Goal: Check status: Check status

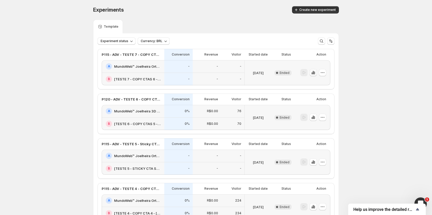
click at [314, 72] on icon "button" at bounding box center [313, 72] width 1 height 3
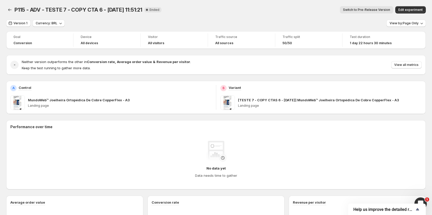
click at [364, 11] on span "Switch to Pre-Release Version" at bounding box center [366, 10] width 47 height 4
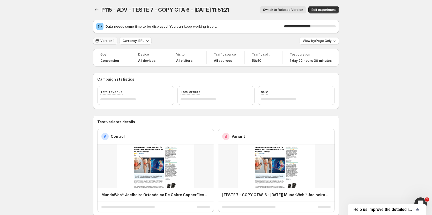
click at [112, 41] on span "Version 1" at bounding box center [107, 41] width 14 height 4
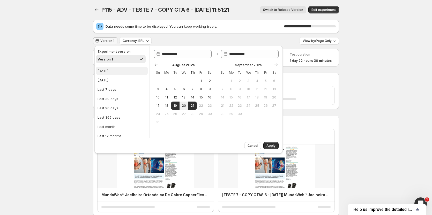
click at [111, 68] on button "[DATE]" at bounding box center [122, 71] width 52 height 8
type input "**********"
click at [276, 148] on button "Apply" at bounding box center [270, 145] width 15 height 7
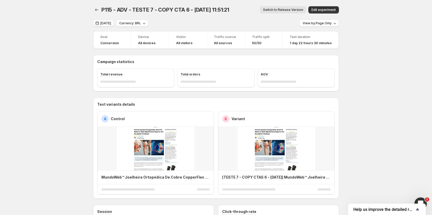
click at [107, 25] on span "[DATE]" at bounding box center [105, 23] width 11 height 4
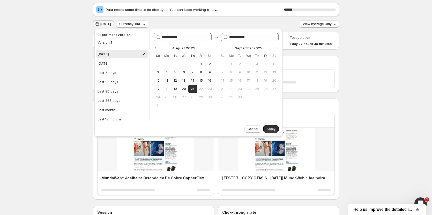
scroll to position [26, 0]
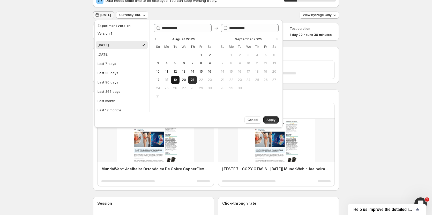
click at [172, 80] on button "19" at bounding box center [175, 80] width 9 height 8
type input "**********"
click at [192, 81] on span "21" at bounding box center [192, 80] width 4 height 4
type input "**********"
click at [277, 123] on button "Apply" at bounding box center [270, 119] width 15 height 7
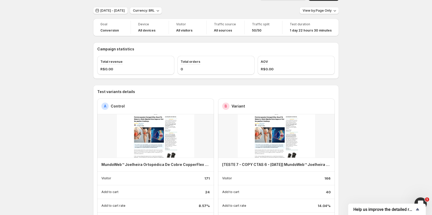
scroll to position [0, 0]
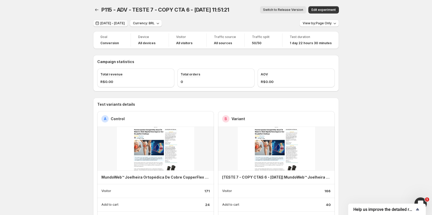
click at [114, 25] on span "[DATE] - [DATE]" at bounding box center [112, 23] width 24 height 4
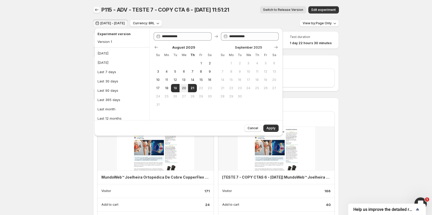
click at [97, 10] on icon "Back" at bounding box center [96, 10] width 3 height 3
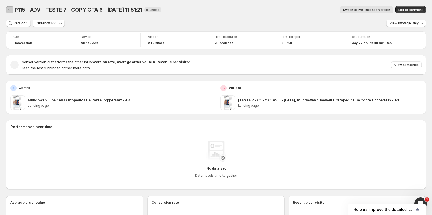
click at [7, 9] on button "Back" at bounding box center [9, 9] width 7 height 7
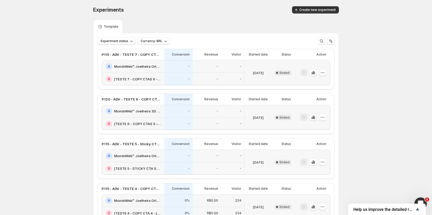
click at [314, 119] on icon "button" at bounding box center [313, 117] width 5 height 5
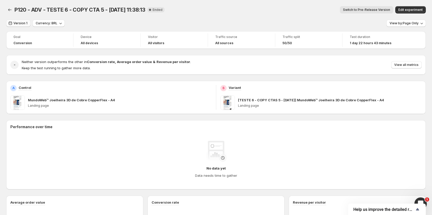
click at [14, 24] on span "Version 1" at bounding box center [20, 23] width 14 height 4
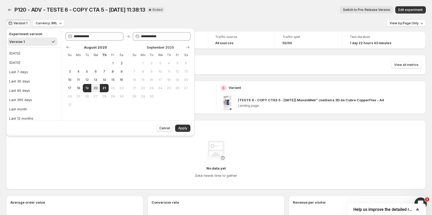
click at [165, 128] on span "Cancel" at bounding box center [164, 128] width 11 height 4
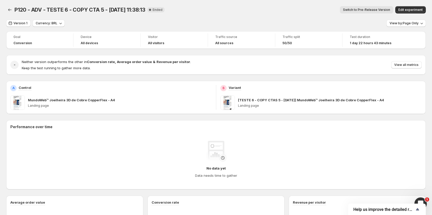
click at [360, 10] on span "Switch to Pre-Release Version" at bounding box center [366, 10] width 47 height 4
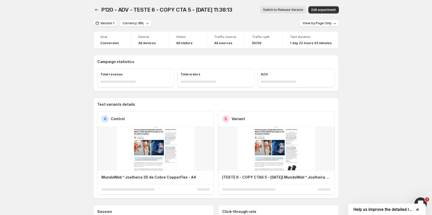
click at [109, 23] on span "Version 1" at bounding box center [107, 23] width 14 height 4
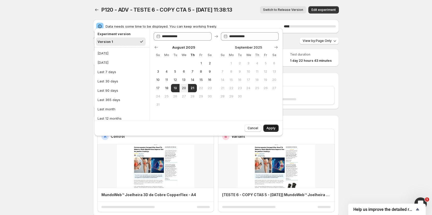
click at [269, 128] on span "Apply" at bounding box center [270, 128] width 9 height 4
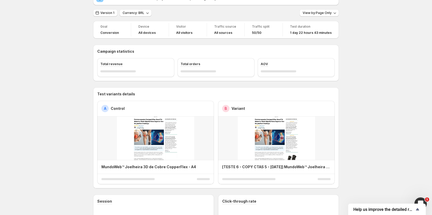
scroll to position [26, 0]
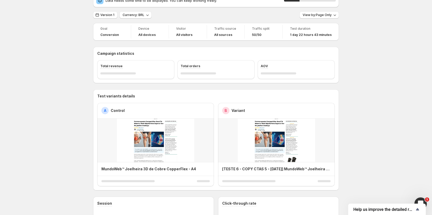
click at [104, 19] on div "Version 1" at bounding box center [105, 14] width 24 height 7
click at [104, 16] on span "Version 1" at bounding box center [107, 15] width 14 height 4
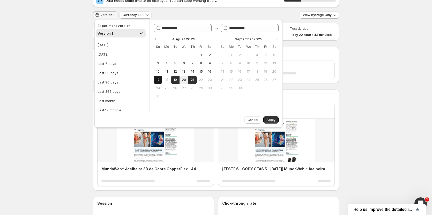
drag, startPoint x: 161, startPoint y: 82, endPoint x: 158, endPoint y: 80, distance: 3.5
click at [161, 82] on button "17" at bounding box center [158, 80] width 9 height 8
type input "**********"
click at [199, 83] on button "22" at bounding box center [201, 80] width 9 height 8
click at [194, 80] on span "21" at bounding box center [192, 80] width 4 height 4
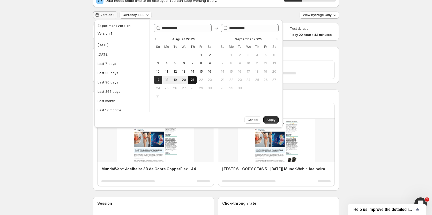
type input "**********"
click at [277, 121] on button "Apply" at bounding box center [270, 119] width 15 height 7
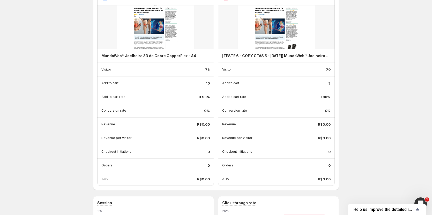
scroll to position [78, 0]
